Goal: Browse casually: Explore the website without a specific task or goal

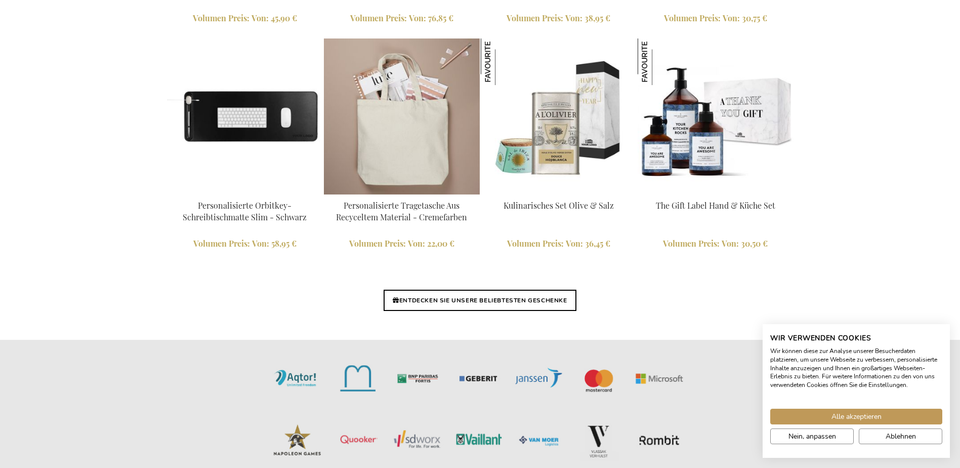
scroll to position [2329, 0]
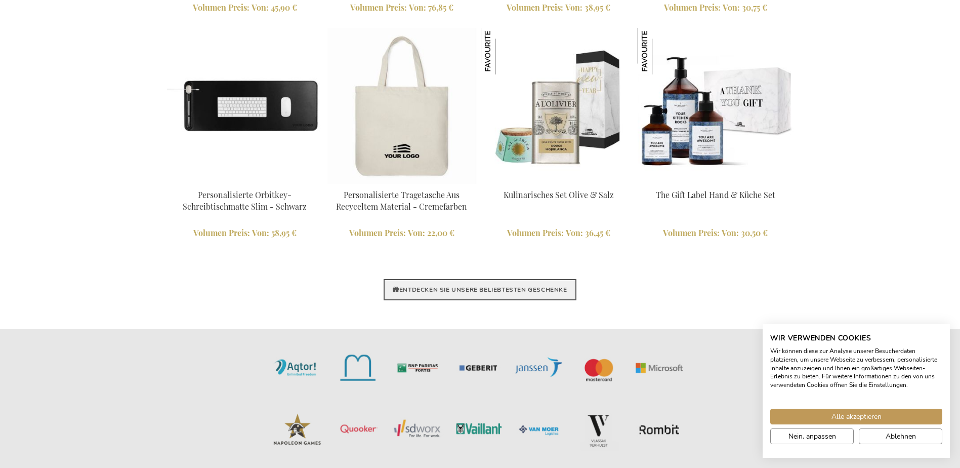
click at [506, 288] on link "ENTDECKEN SIE UNSERE BELIEBTESTEN GESCHENKE" at bounding box center [480, 289] width 192 height 21
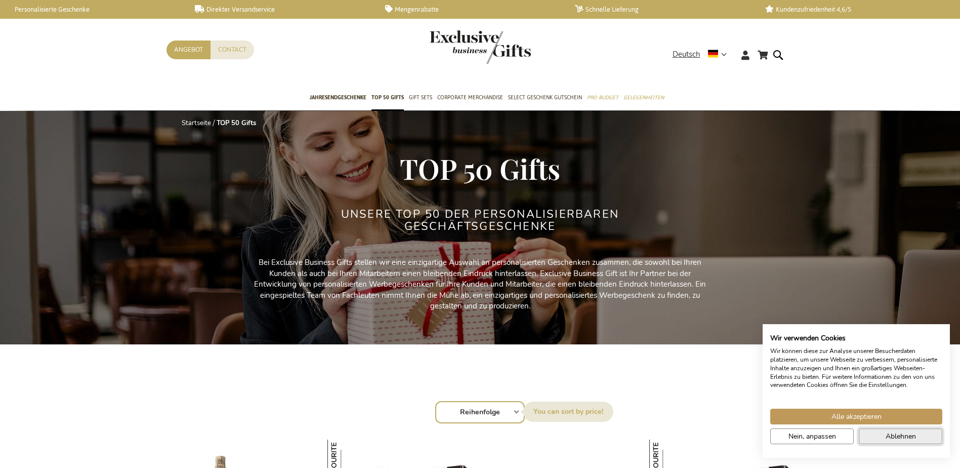
click at [894, 440] on span "Ablehnen" at bounding box center [901, 436] width 30 height 11
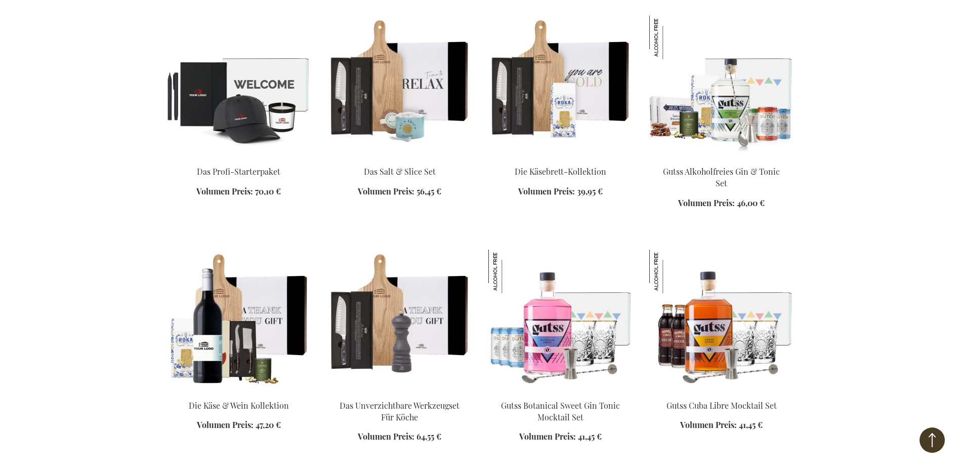
scroll to position [962, 0]
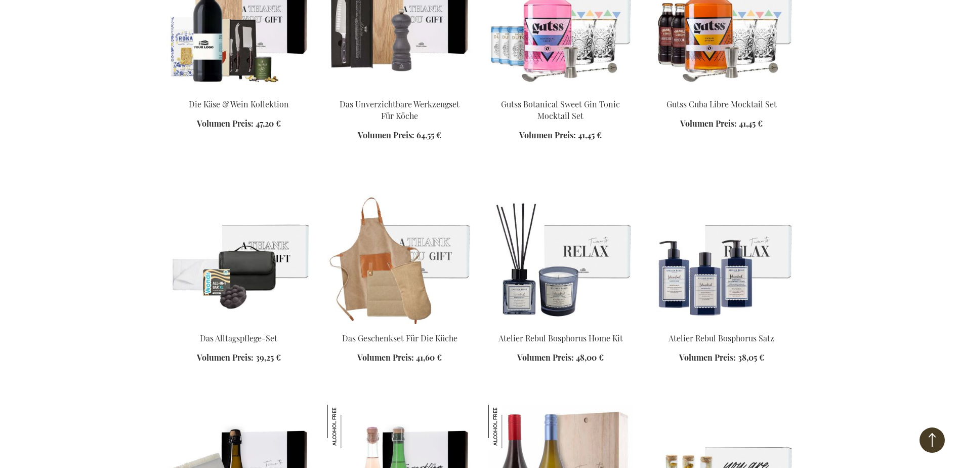
scroll to position [1215, 0]
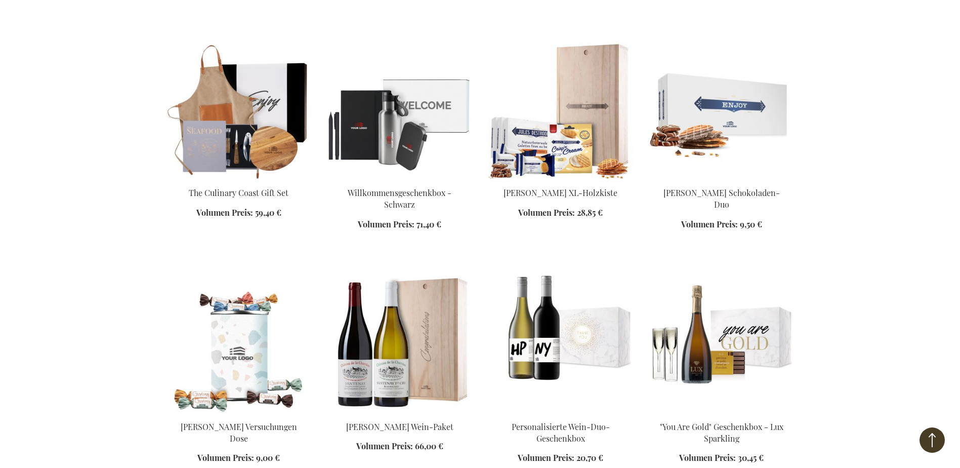
scroll to position [2278, 0]
